Goal: Task Accomplishment & Management: Manage account settings

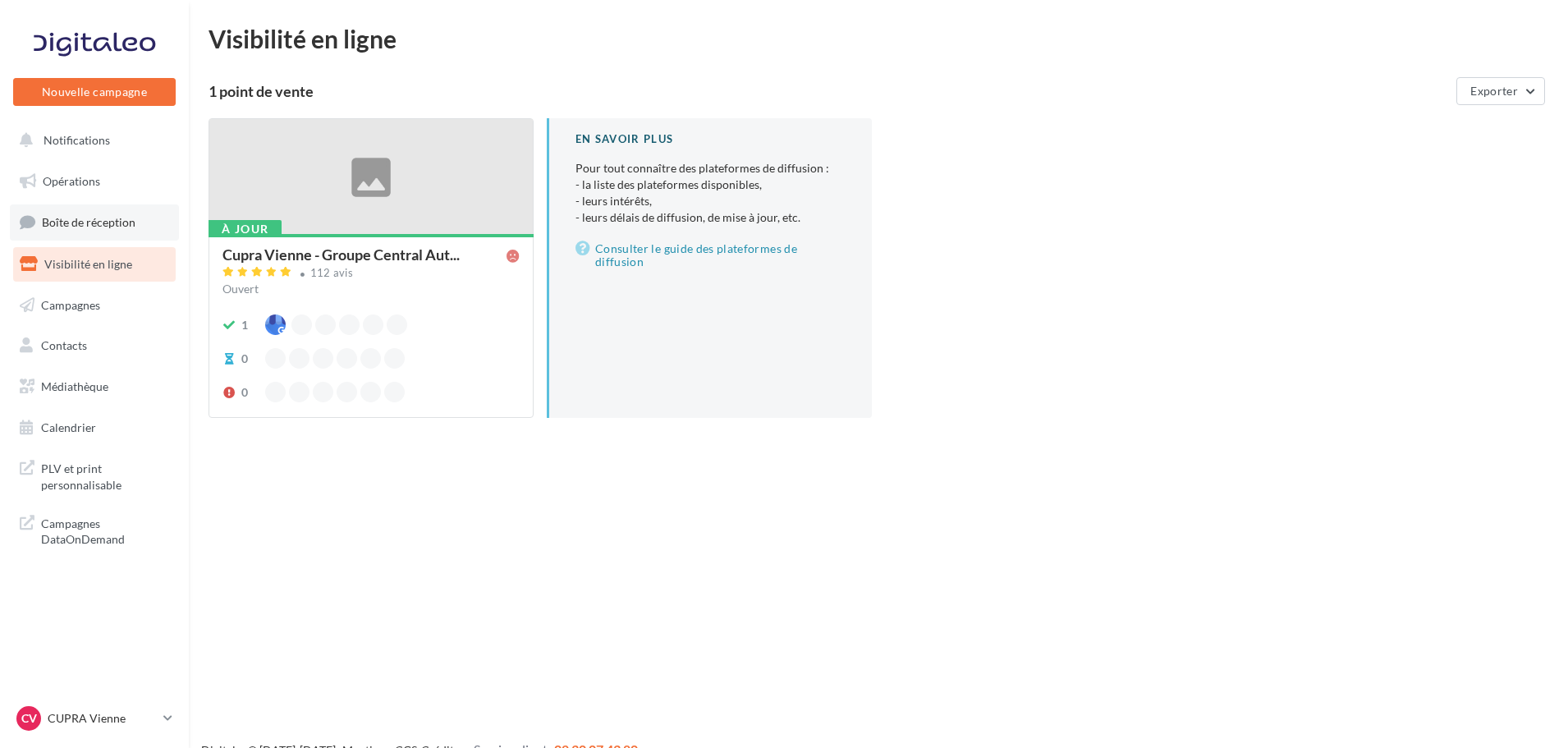
click at [109, 226] on span "Boîte de réception" at bounding box center [88, 222] width 94 height 14
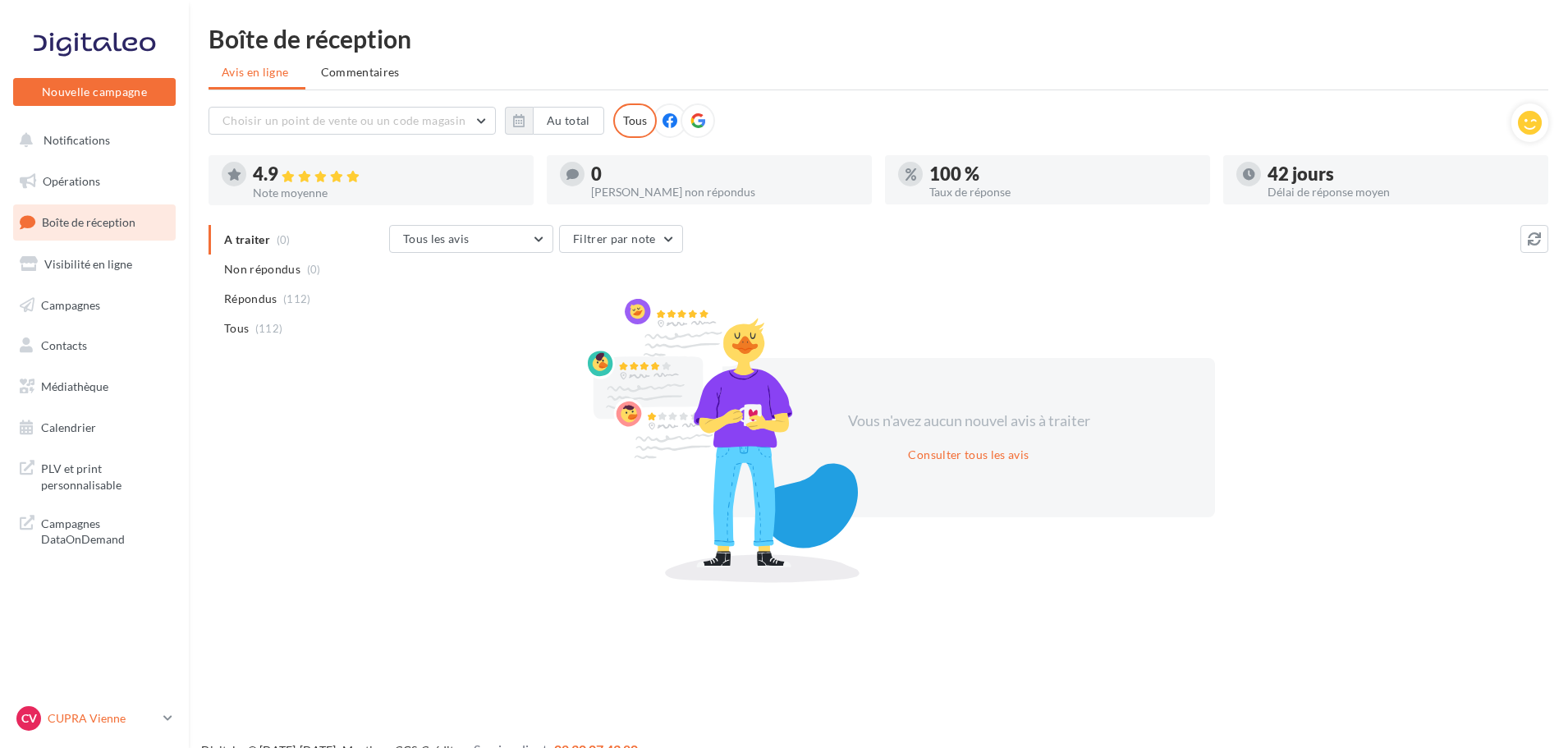
click at [70, 732] on link "CV CUPRA Vienne cupra_vienne" at bounding box center [94, 719] width 163 height 31
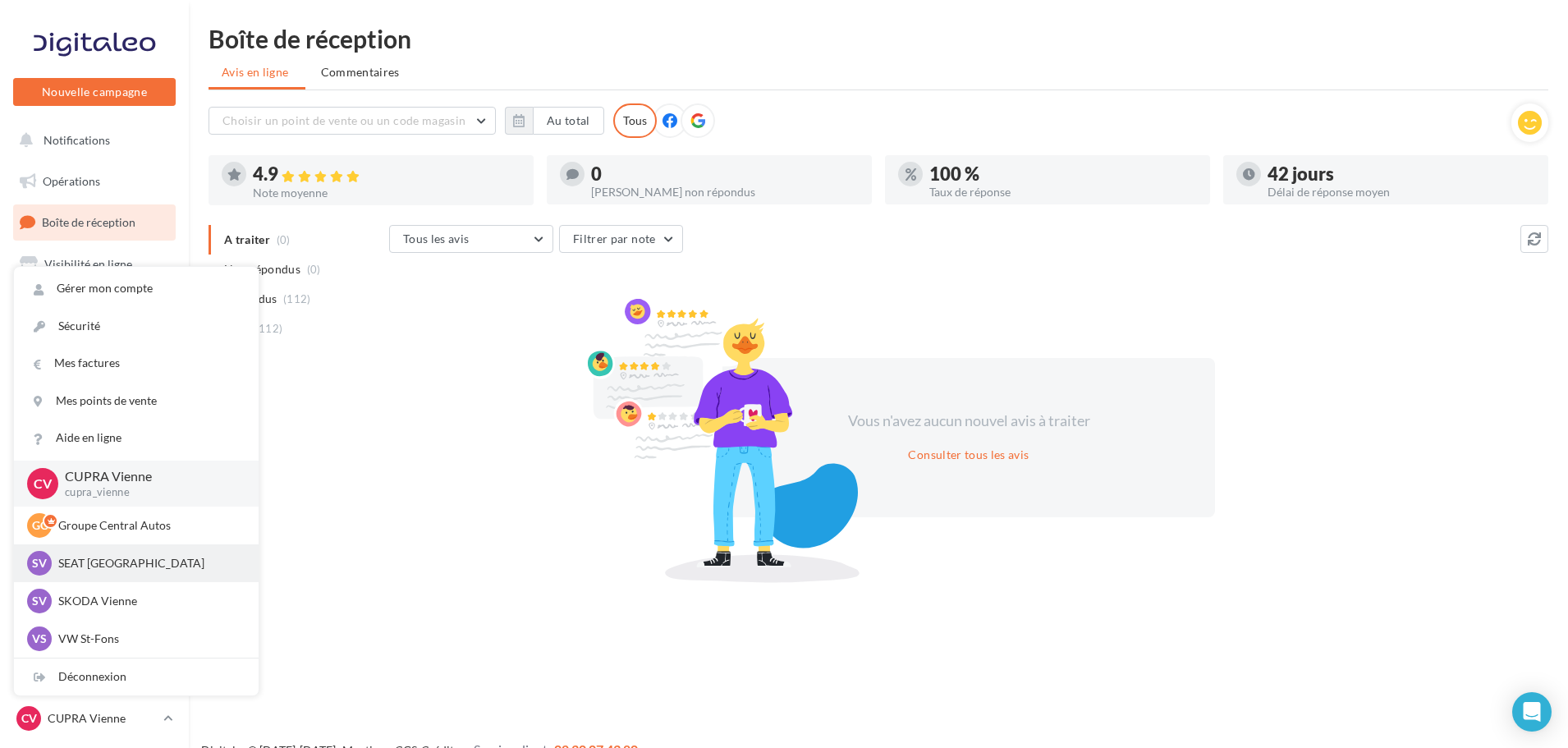
click at [110, 570] on p "SEAT [GEOGRAPHIC_DATA]" at bounding box center [148, 563] width 180 height 16
